Goal: Communication & Community: Answer question/provide support

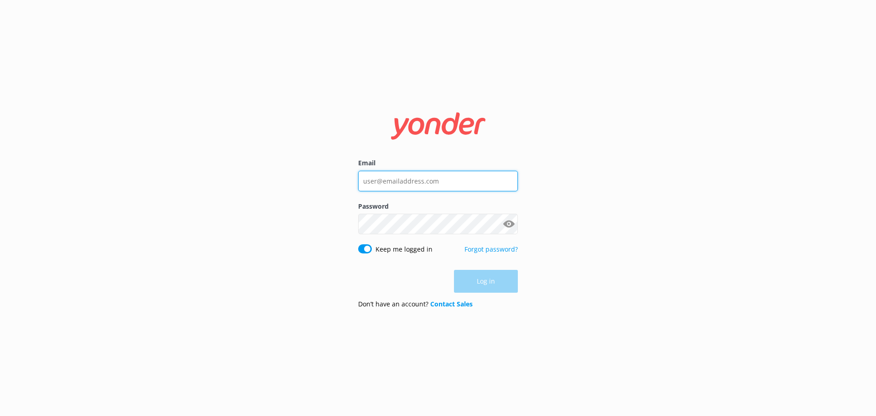
type input "[EMAIL_ADDRESS][DOMAIN_NAME]"
click at [500, 280] on div "Log in" at bounding box center [438, 281] width 160 height 23
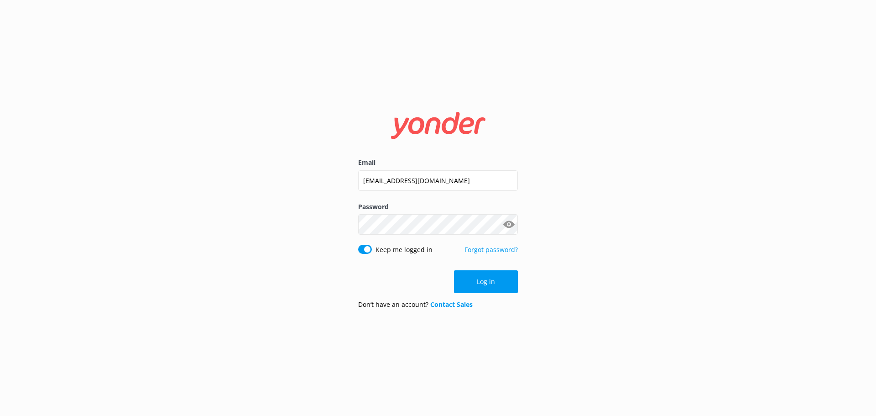
drag, startPoint x: 493, startPoint y: 285, endPoint x: 501, endPoint y: 285, distance: 7.8
click at [493, 285] on button "Log in" at bounding box center [486, 281] width 64 height 23
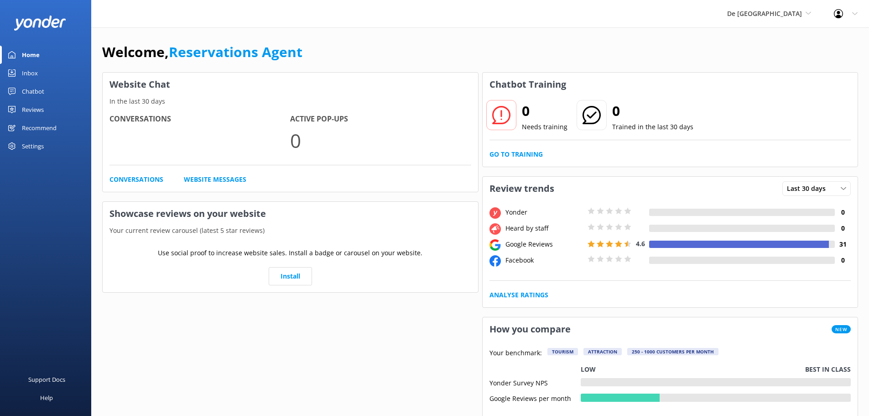
click at [30, 77] on div "Inbox" at bounding box center [30, 73] width 16 height 18
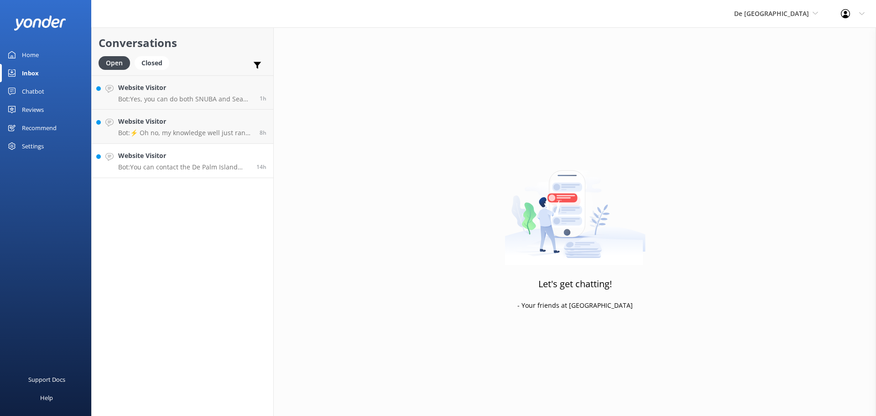
click at [193, 164] on p "Bot: You can contact the De Palm Island team at contact@depalmtours.com." at bounding box center [183, 167] width 131 height 8
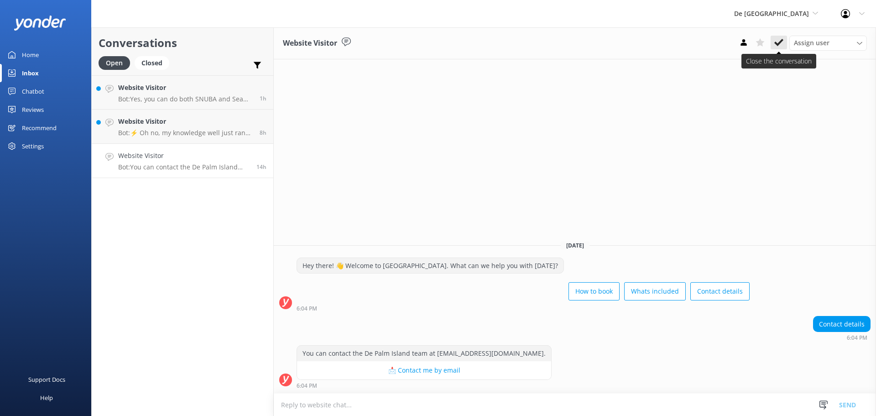
click at [779, 47] on icon at bounding box center [778, 42] width 9 height 9
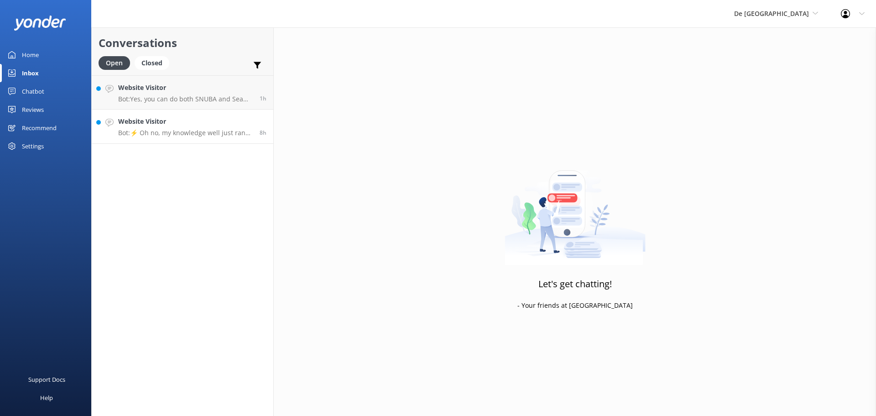
drag, startPoint x: 198, startPoint y: 121, endPoint x: 203, endPoint y: 122, distance: 4.8
click at [199, 122] on h4 "Website Visitor" at bounding box center [185, 121] width 135 height 10
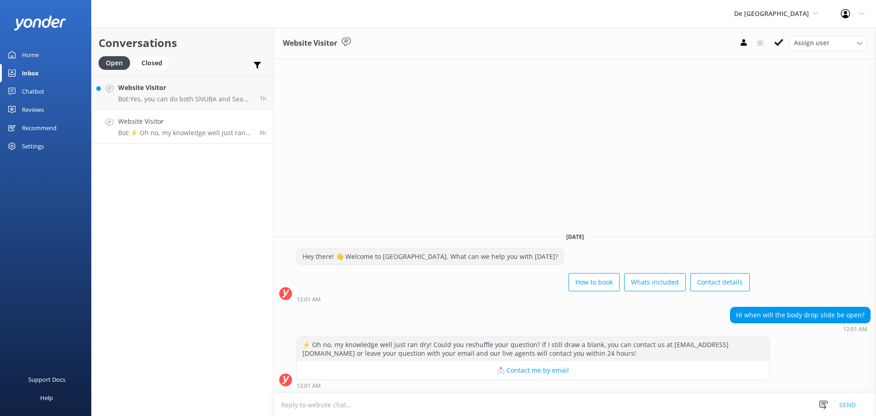
click at [333, 404] on textarea at bounding box center [575, 404] width 602 height 22
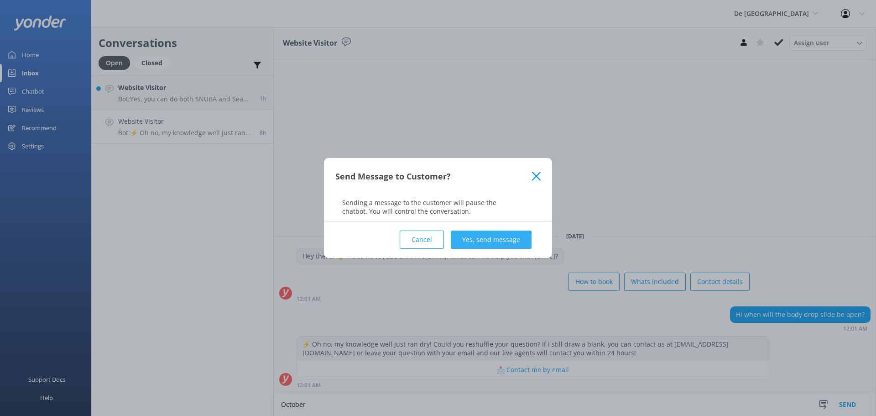
type textarea "October"
click at [496, 241] on button "Yes, send message" at bounding box center [491, 239] width 81 height 18
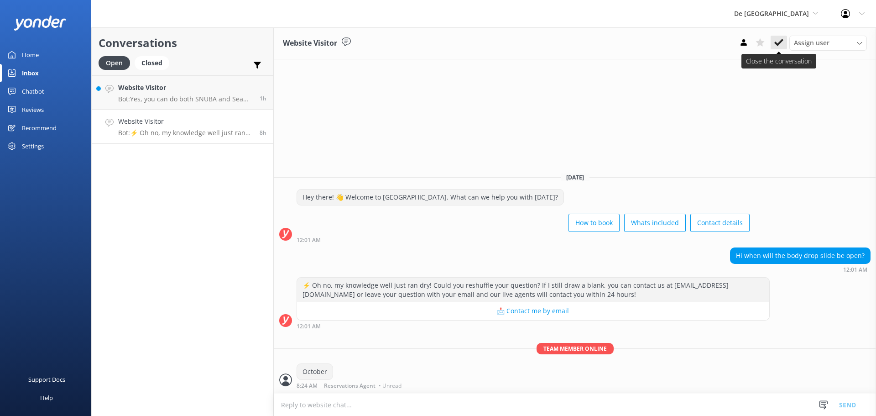
click at [782, 38] on icon at bounding box center [778, 42] width 9 height 9
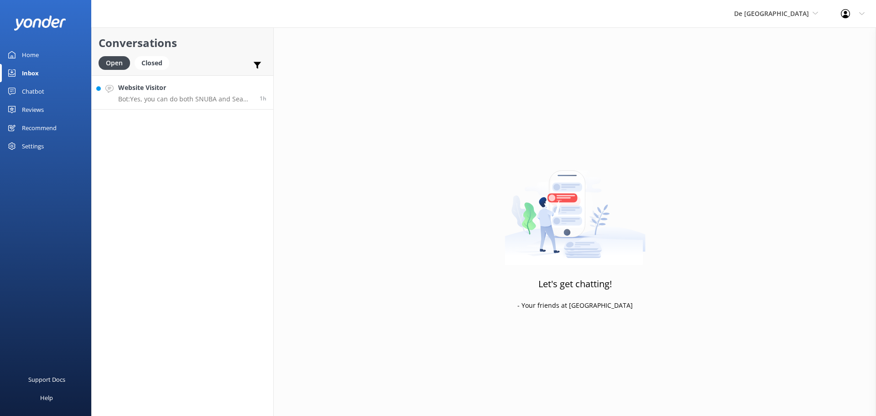
click at [172, 100] on p "Bot: Yes, you can do both SNUBA and Sea Trek on the same day. Both activities a…" at bounding box center [185, 99] width 135 height 8
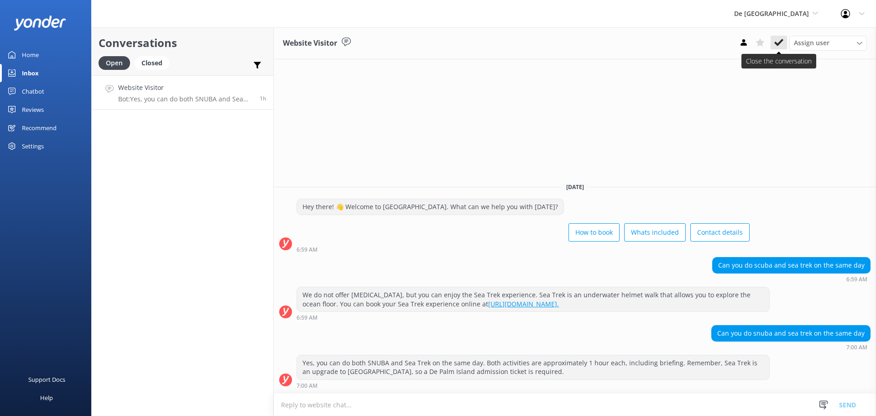
click at [787, 41] on div "Assign user Merienys Frances Casandra Dijkhoff Pauline Naddall Alberto Tromp Zu…" at bounding box center [800, 43] width 131 height 15
click at [782, 42] on icon at bounding box center [778, 42] width 9 height 9
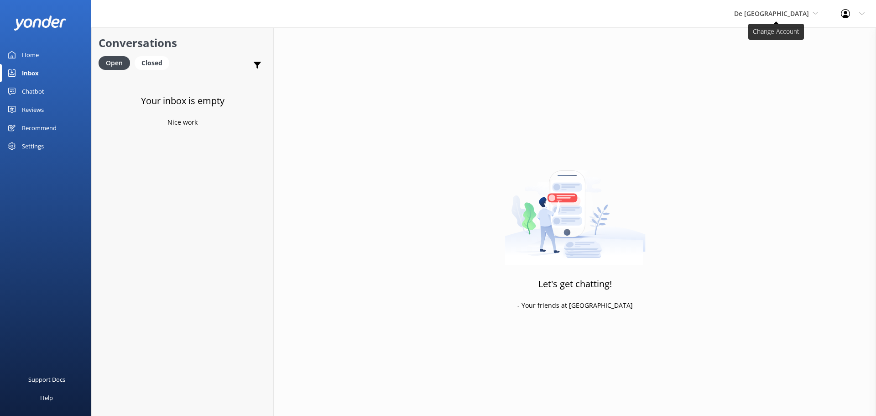
click at [810, 14] on span "De [GEOGRAPHIC_DATA]" at bounding box center [776, 14] width 84 height 10
click at [779, 60] on link "Aruba's Activities Expert" at bounding box center [768, 60] width 91 height 22
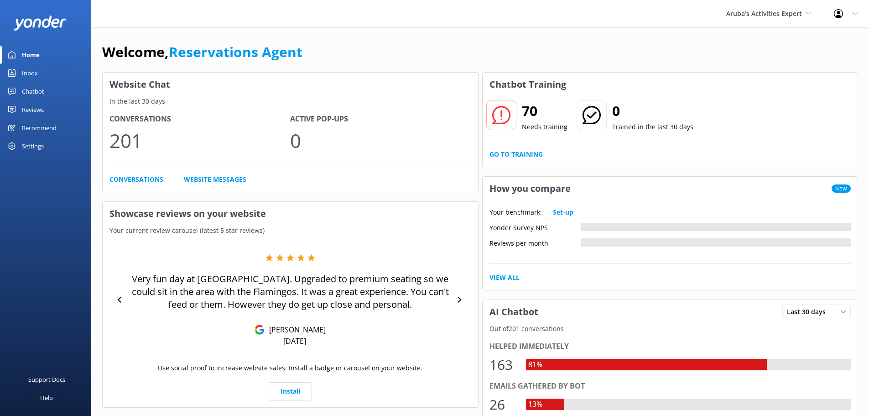
click at [35, 72] on div "Inbox" at bounding box center [30, 73] width 16 height 18
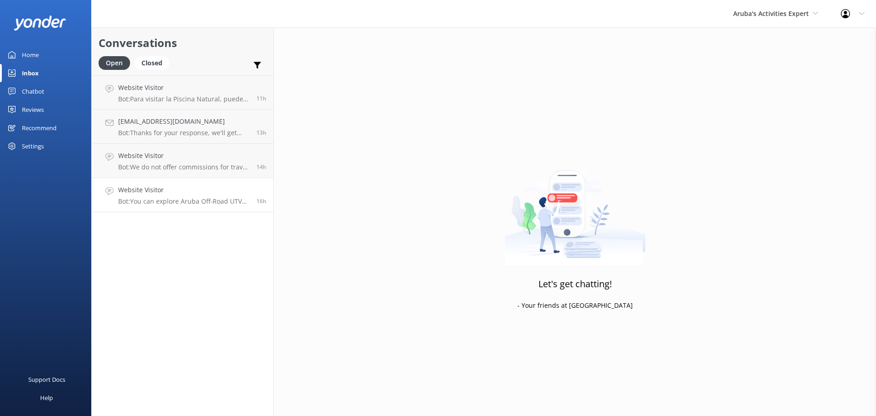
click at [182, 197] on p "Bot: You can explore Aruba Off-Road UTV Tours with De Palm Tours. For more deta…" at bounding box center [183, 201] width 131 height 8
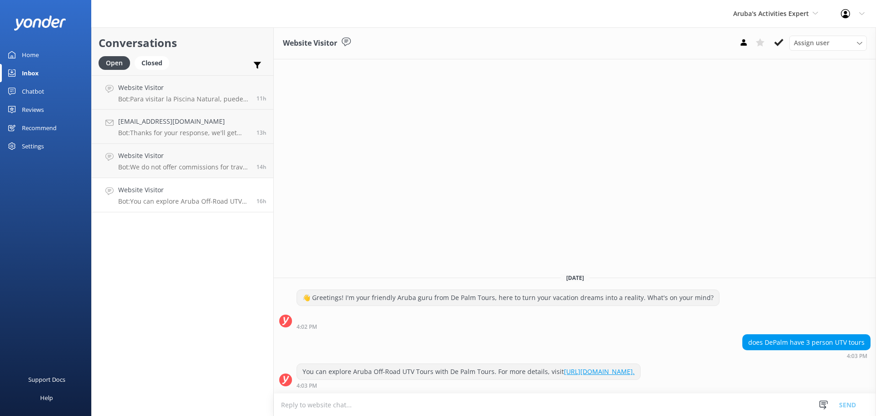
click at [384, 402] on textarea at bounding box center [575, 404] width 602 height 22
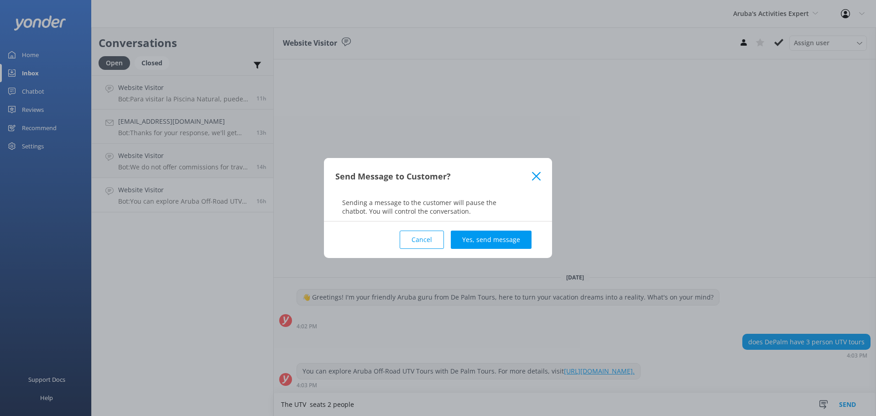
type textarea "The UTV seats 2 people"
click at [488, 238] on button "Yes, send message" at bounding box center [491, 239] width 81 height 18
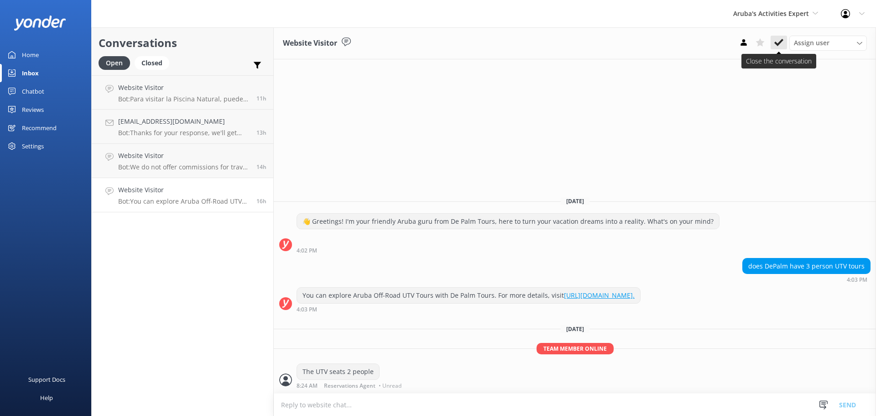
click at [777, 43] on use at bounding box center [778, 42] width 9 height 7
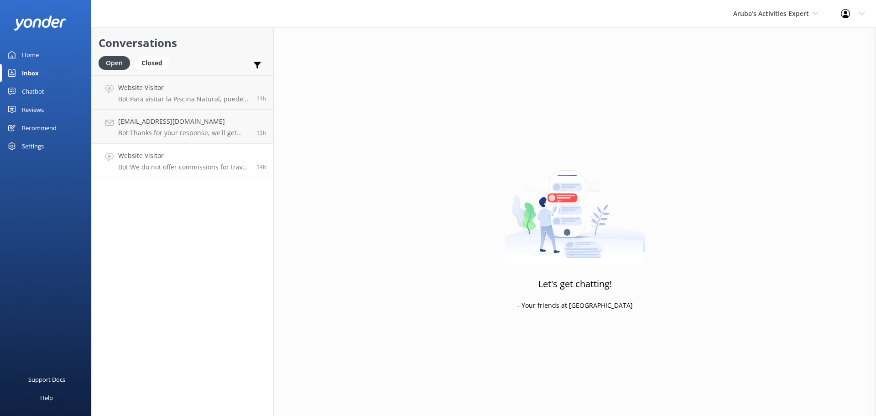
click at [166, 169] on p "Bot: We do not offer commissions for travel agents. However, you are welcome to…" at bounding box center [183, 167] width 131 height 8
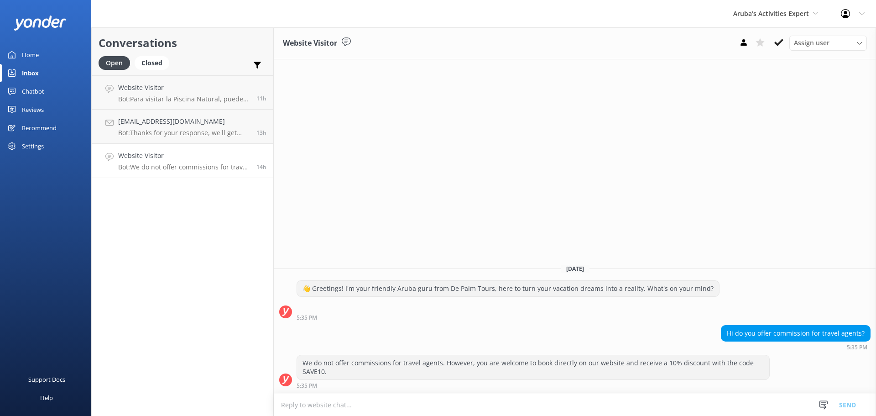
click at [349, 404] on textarea at bounding box center [575, 404] width 602 height 22
type textarea "you can email info@depalmtours.com for that information"
click at [850, 402] on button "Send" at bounding box center [847, 404] width 34 height 23
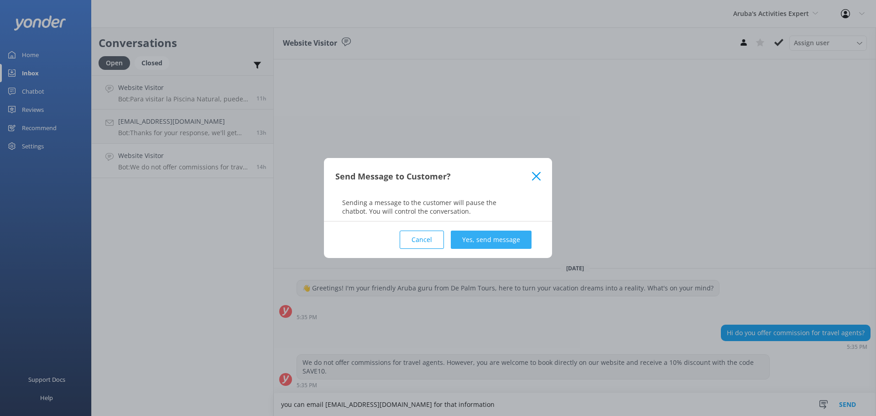
click at [500, 241] on button "Yes, send message" at bounding box center [491, 239] width 81 height 18
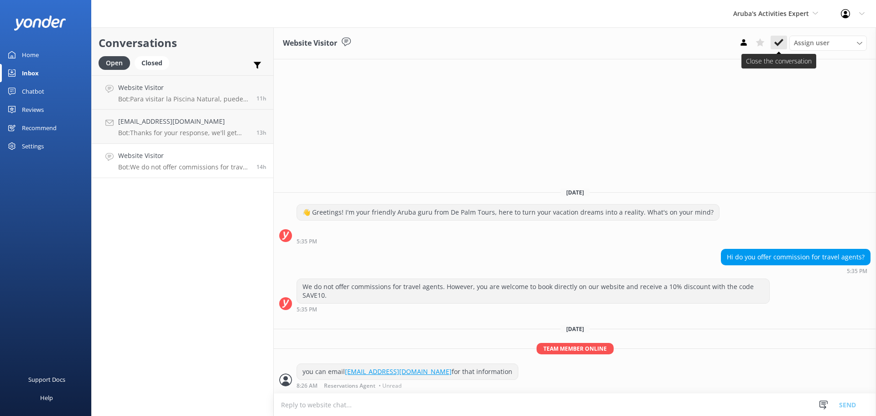
click at [782, 44] on icon at bounding box center [778, 42] width 9 height 9
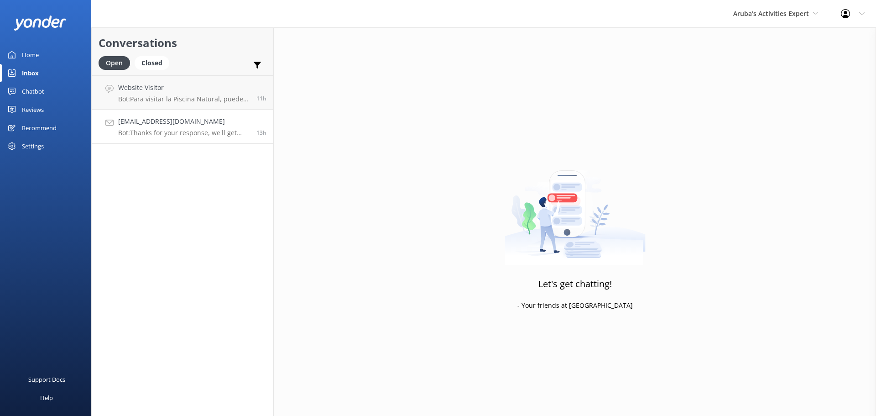
drag, startPoint x: 195, startPoint y: 123, endPoint x: 208, endPoint y: 125, distance: 13.0
click at [195, 123] on h4 "Larissagatz@gmail.com" at bounding box center [183, 121] width 131 height 10
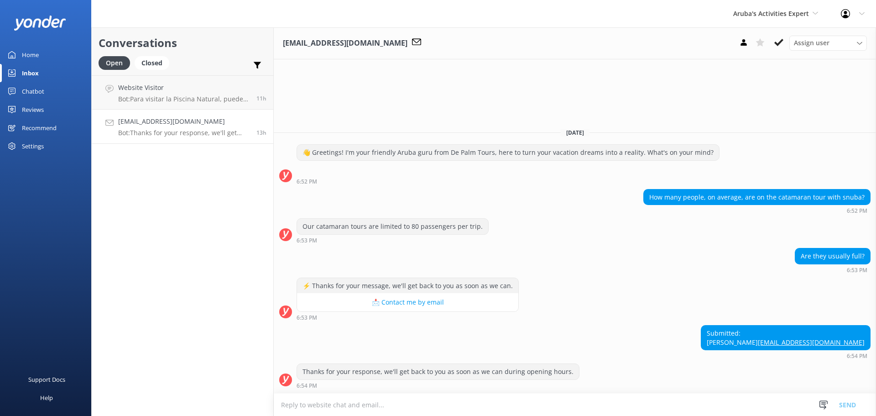
click at [404, 401] on textarea at bounding box center [575, 404] width 602 height 22
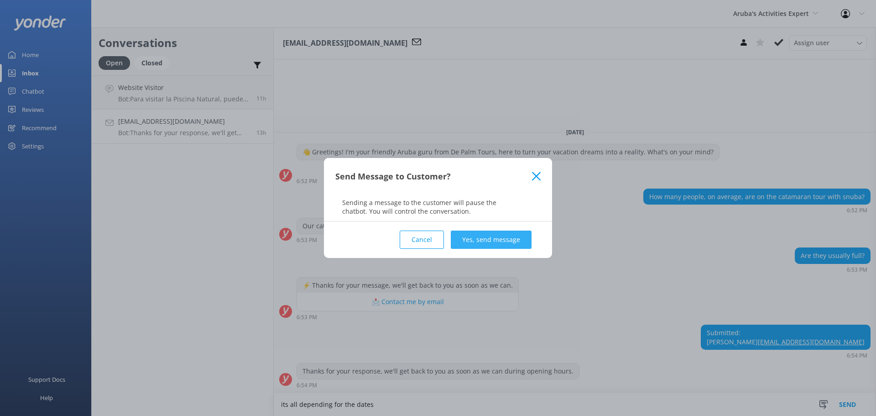
type textarea "its all depending for the dates"
click at [518, 241] on button "Yes, send message" at bounding box center [491, 239] width 81 height 18
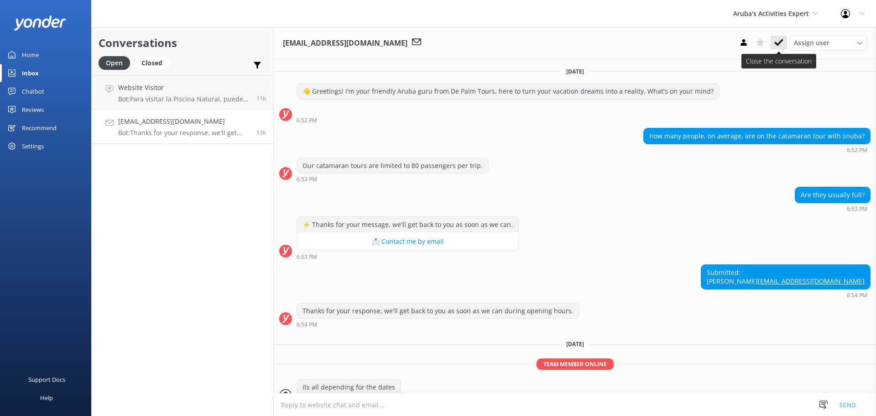
scroll to position [24, 0]
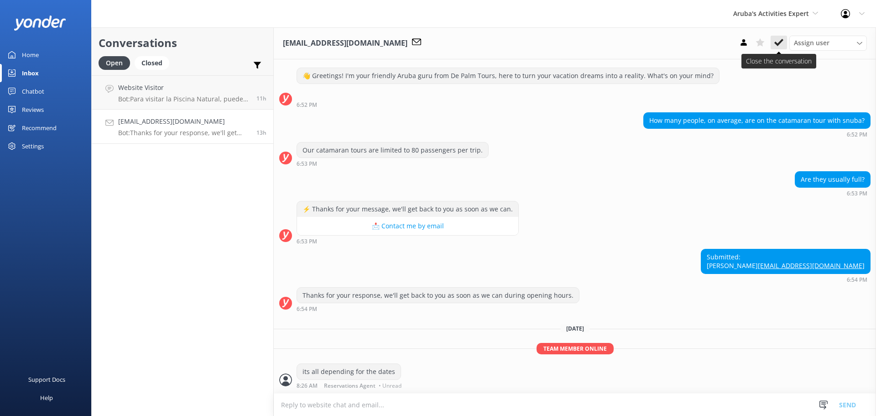
click at [779, 42] on use at bounding box center [778, 42] width 9 height 7
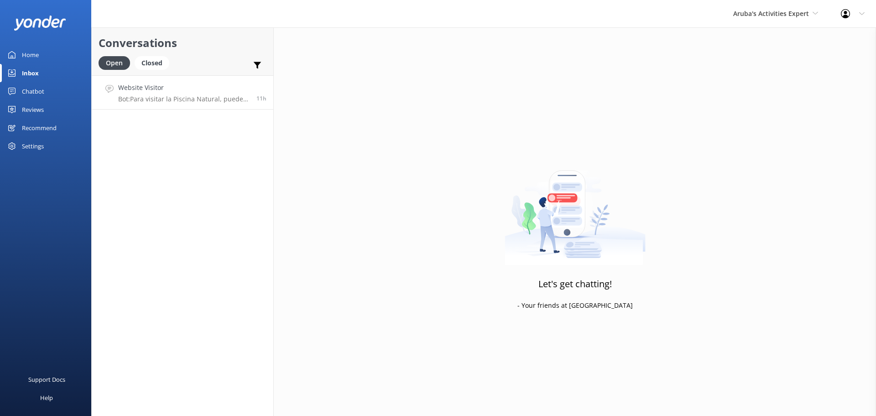
click at [191, 98] on p "Bot: Para visitar la Piscina Natural, puedes unirte a uno de nuestros emocionan…" at bounding box center [183, 99] width 131 height 8
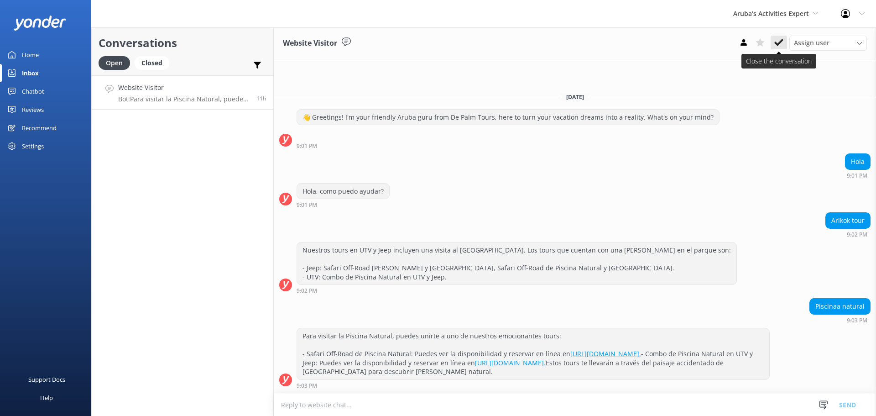
click at [775, 42] on use at bounding box center [778, 42] width 9 height 7
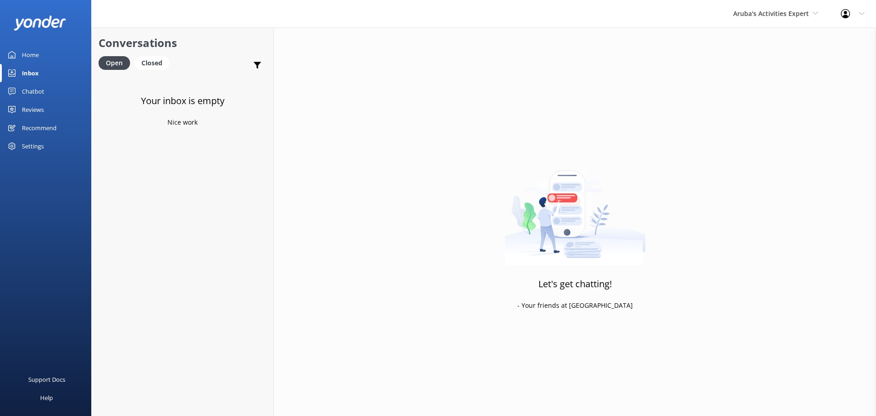
click at [797, 19] on div "Aruba's Activities Expert De Palm Island Aruba's Activities Expert The Captain" at bounding box center [776, 13] width 108 height 27
click at [770, 82] on link "The Captain" at bounding box center [767, 82] width 91 height 22
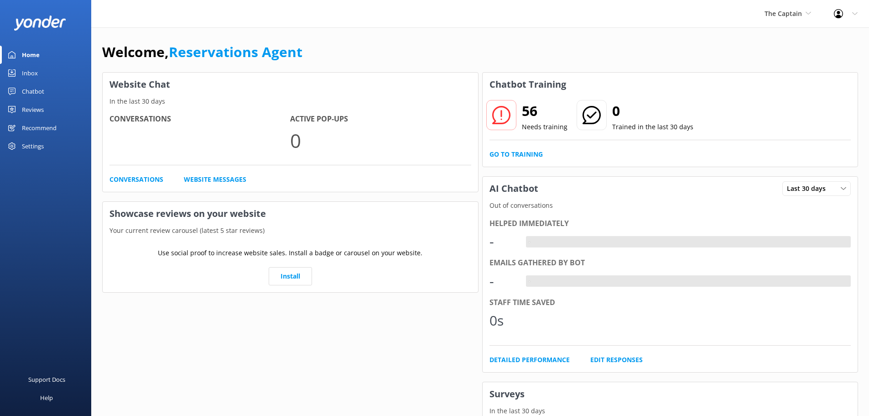
click at [40, 78] on link "Inbox" at bounding box center [45, 73] width 91 height 18
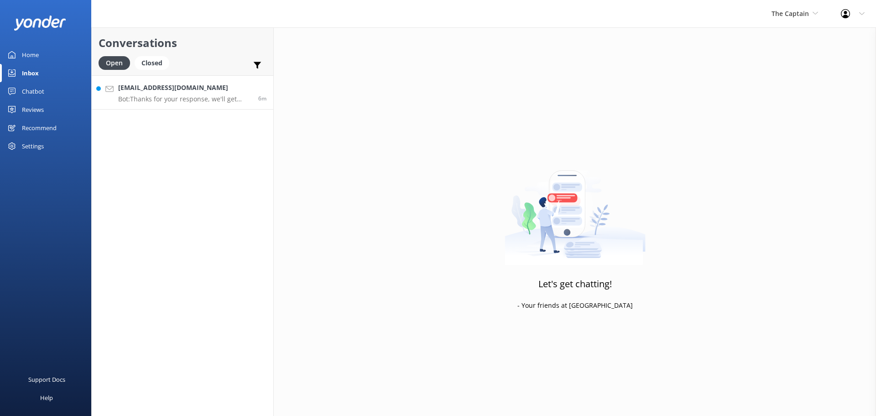
click at [220, 94] on div "Riddhipatel0308@gmail.com Bot: Thanks for your response, we'll get back to you …" at bounding box center [184, 93] width 133 height 20
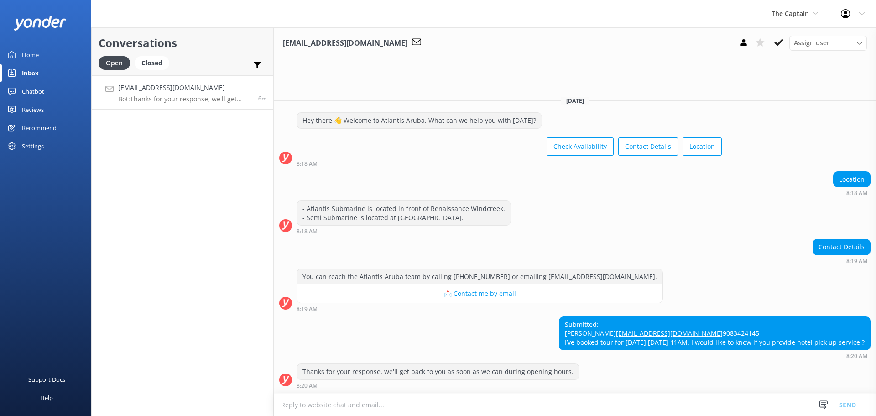
click at [397, 407] on textarea at bounding box center [575, 404] width 602 height 22
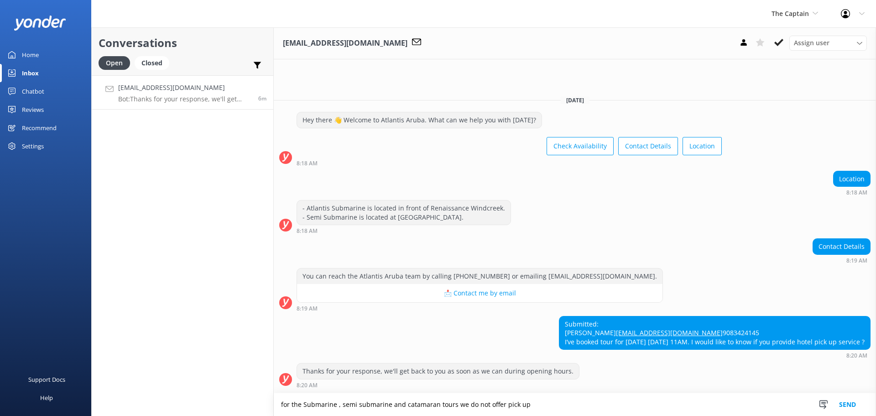
type textarea "for the Submarine , semi submarine and catamaran tours we do not offer pick up"
click at [857, 402] on button "Send" at bounding box center [847, 404] width 34 height 23
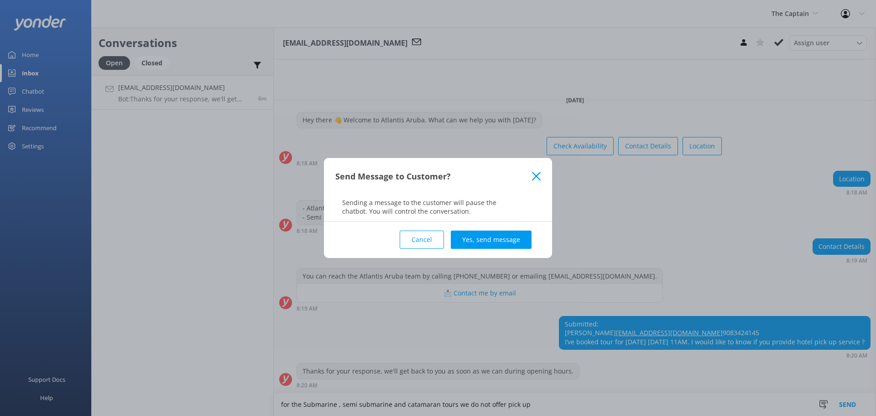
click at [506, 237] on button "Yes, send message" at bounding box center [491, 239] width 81 height 18
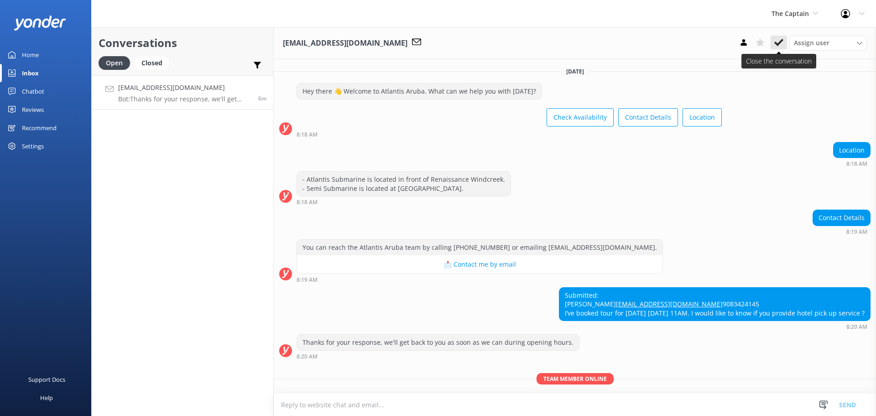
scroll to position [48, 0]
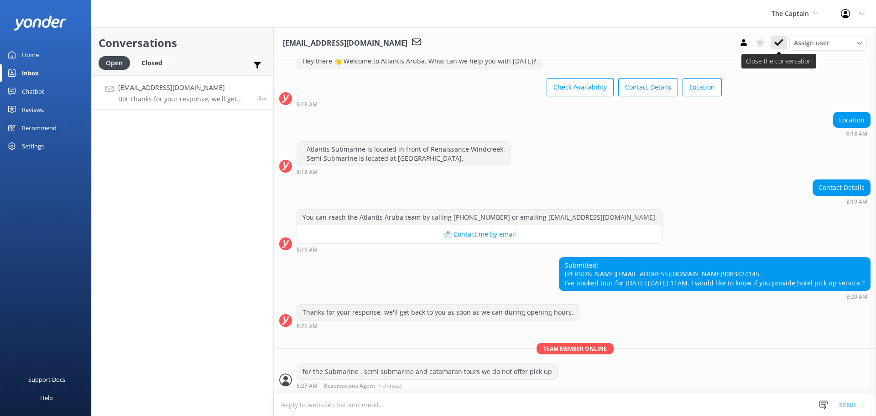
click at [777, 39] on icon at bounding box center [778, 42] width 9 height 9
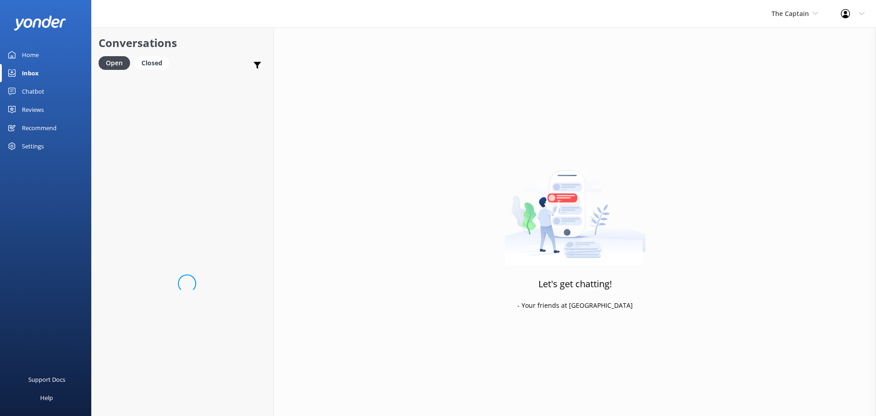
click at [790, 20] on div "The Captain De Palm Island Aruba's Activities Expert The Captain" at bounding box center [794, 13] width 69 height 27
click at [792, 36] on link "De [GEOGRAPHIC_DATA]" at bounding box center [805, 38] width 91 height 22
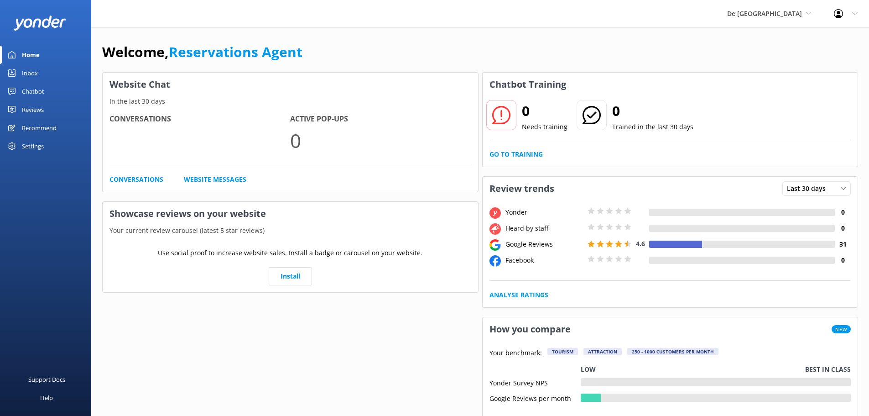
click at [33, 69] on div "Inbox" at bounding box center [30, 73] width 16 height 18
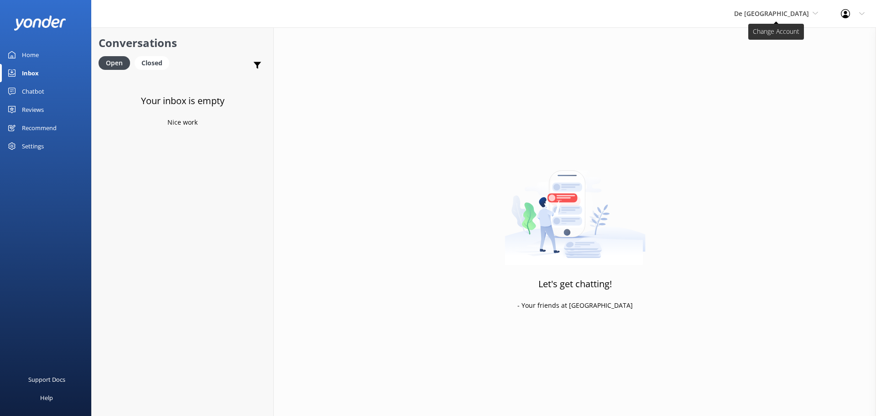
click at [766, 13] on span "De [GEOGRAPHIC_DATA]" at bounding box center [771, 13] width 75 height 9
click at [782, 63] on link "Aruba's Activities Expert" at bounding box center [768, 60] width 91 height 22
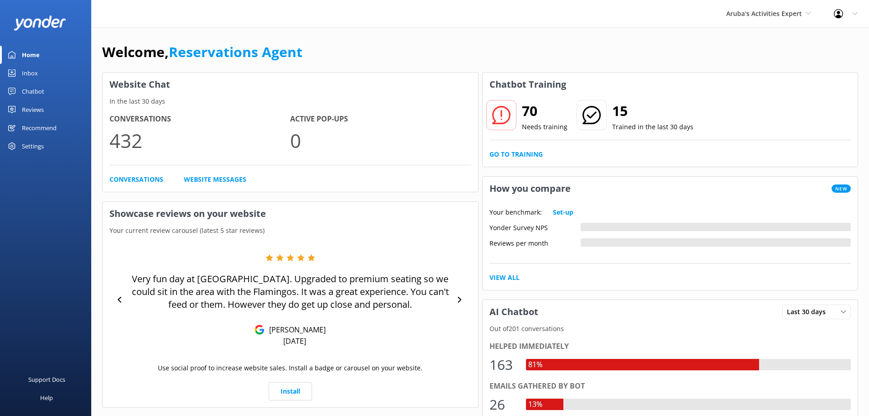
click at [42, 67] on link "Inbox" at bounding box center [45, 73] width 91 height 18
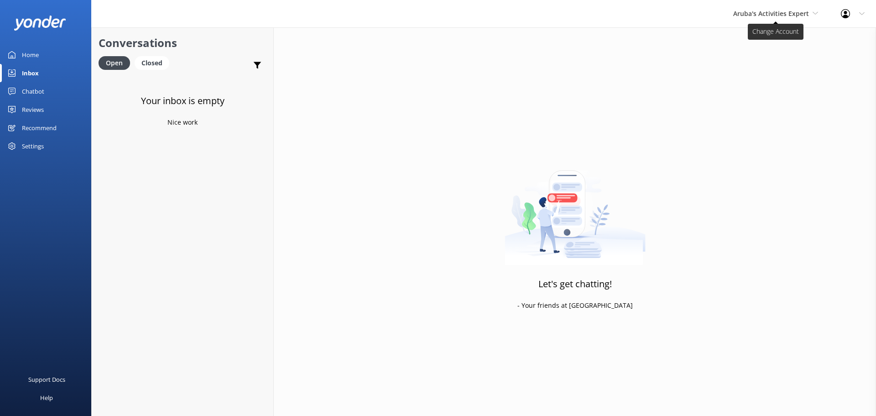
click at [770, 11] on span "Aruba's Activities Expert" at bounding box center [771, 13] width 76 height 9
click at [764, 81] on link "The Captain" at bounding box center [767, 82] width 91 height 22
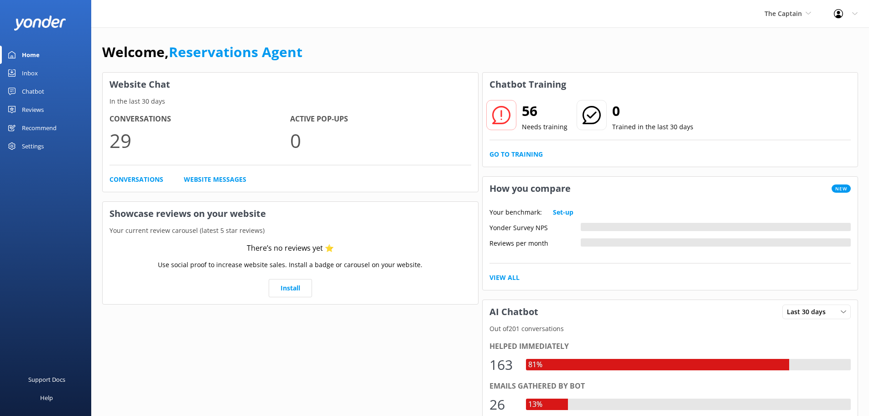
click at [29, 66] on div "Inbox" at bounding box center [30, 73] width 16 height 18
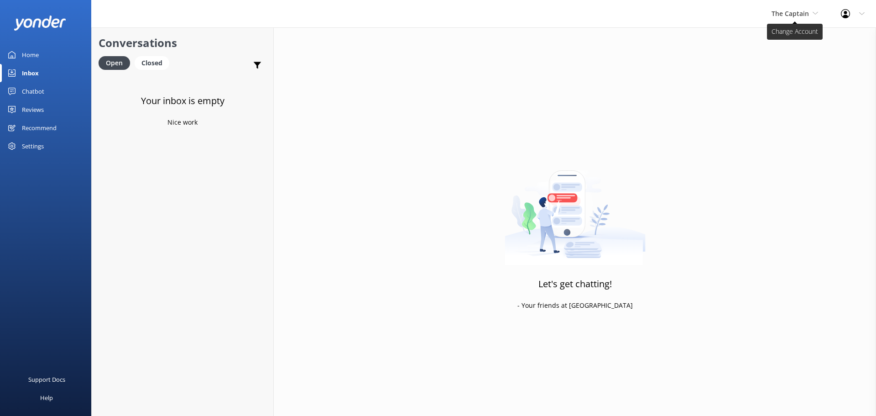
click at [786, 10] on span "The Captain" at bounding box center [790, 13] width 37 height 9
click at [769, 82] on link "The Captain" at bounding box center [805, 82] width 91 height 22
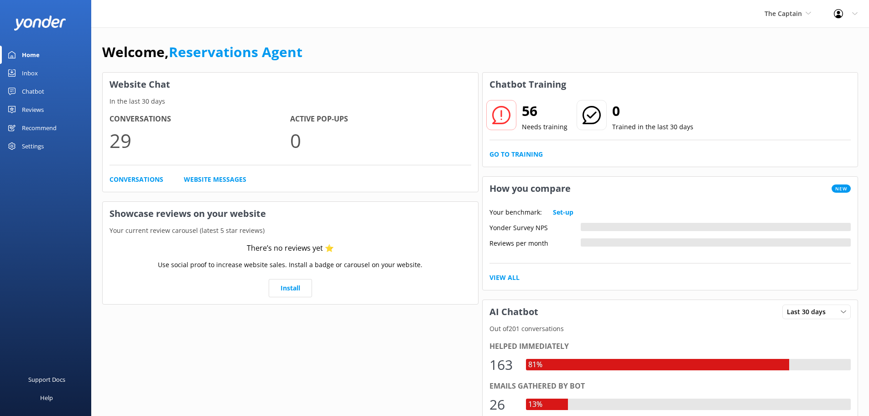
click at [42, 74] on link "Inbox" at bounding box center [45, 73] width 91 height 18
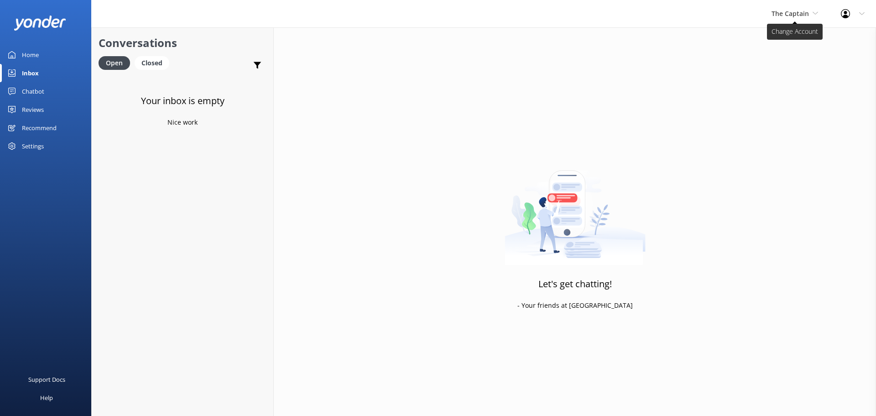
click at [779, 16] on span "The Captain" at bounding box center [790, 13] width 37 height 9
click at [791, 42] on link "De [GEOGRAPHIC_DATA]" at bounding box center [805, 38] width 91 height 22
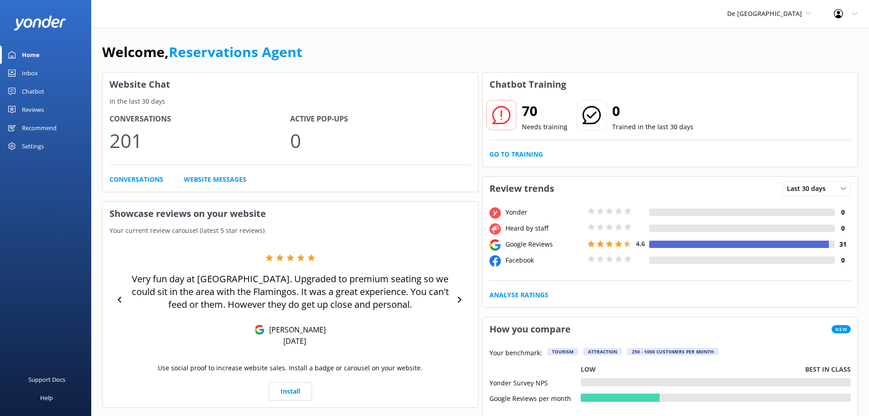
click at [31, 72] on div "Inbox" at bounding box center [30, 73] width 16 height 18
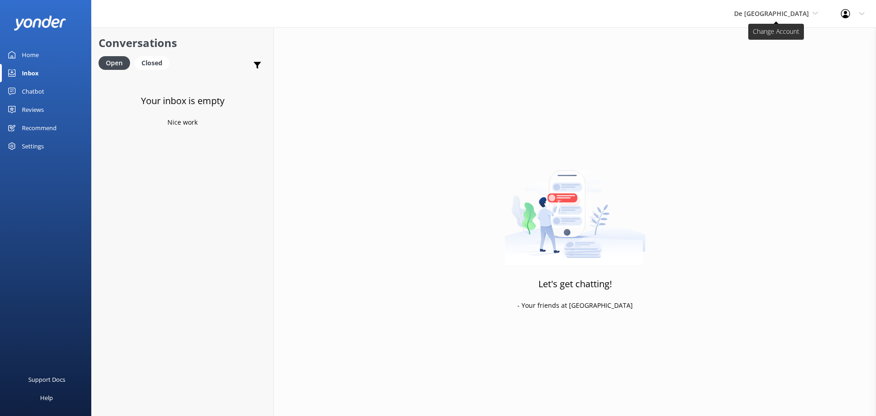
click at [797, 16] on span "De [GEOGRAPHIC_DATA]" at bounding box center [771, 13] width 75 height 9
click at [793, 58] on link "Aruba's Activities Expert" at bounding box center [768, 60] width 91 height 22
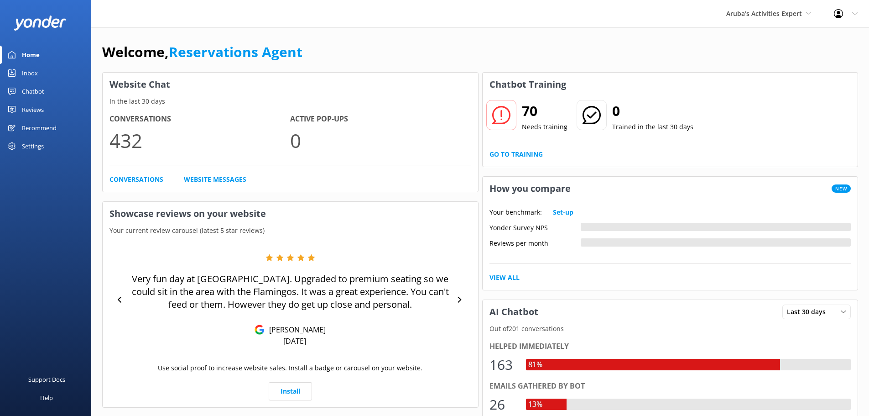
click at [50, 71] on link "Inbox" at bounding box center [45, 73] width 91 height 18
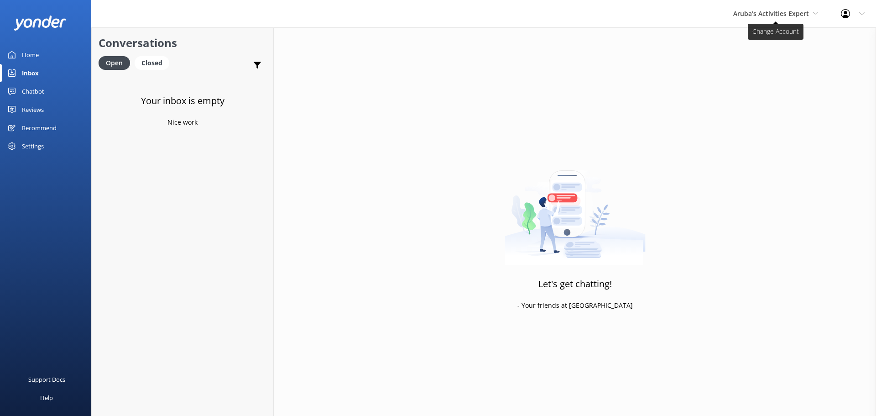
click at [773, 17] on span "Aruba's Activities Expert" at bounding box center [771, 13] width 76 height 9
click at [761, 81] on link "The Captain" at bounding box center [767, 82] width 91 height 22
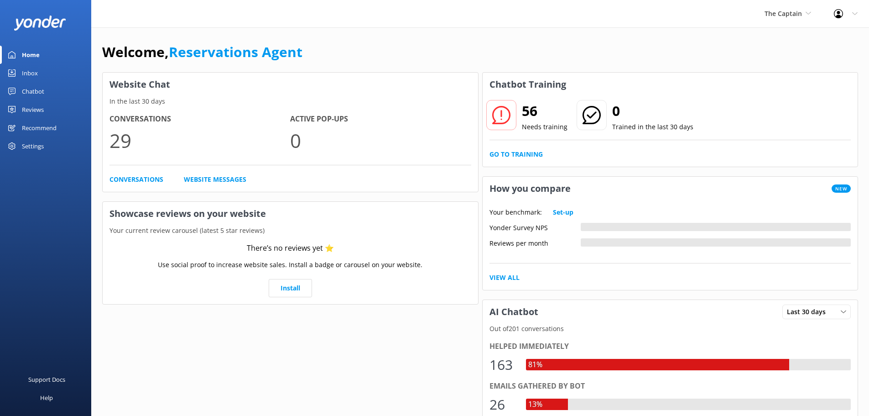
click at [31, 76] on div "Inbox" at bounding box center [30, 73] width 16 height 18
